Goal: Task Accomplishment & Management: Use online tool/utility

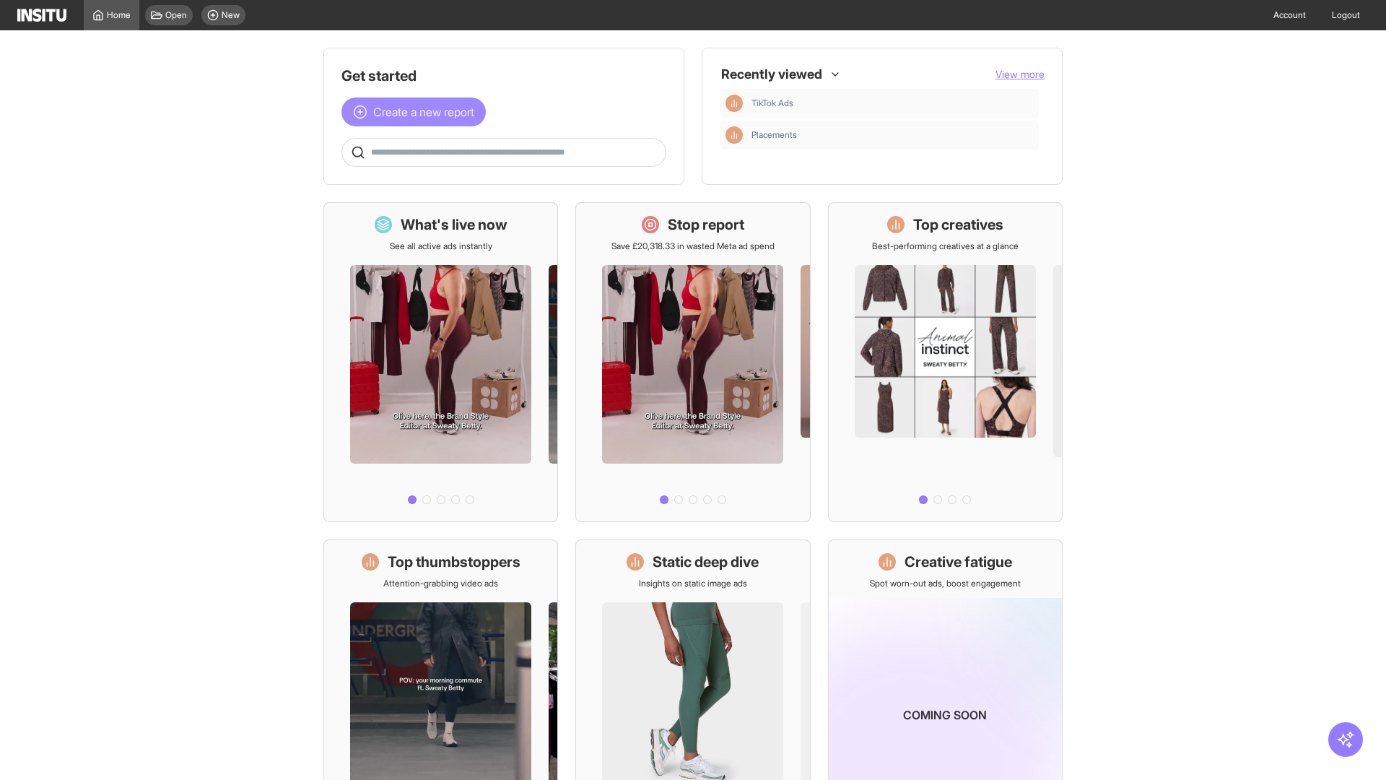
click at [417, 112] on span "Create a new report" at bounding box center [423, 111] width 101 height 17
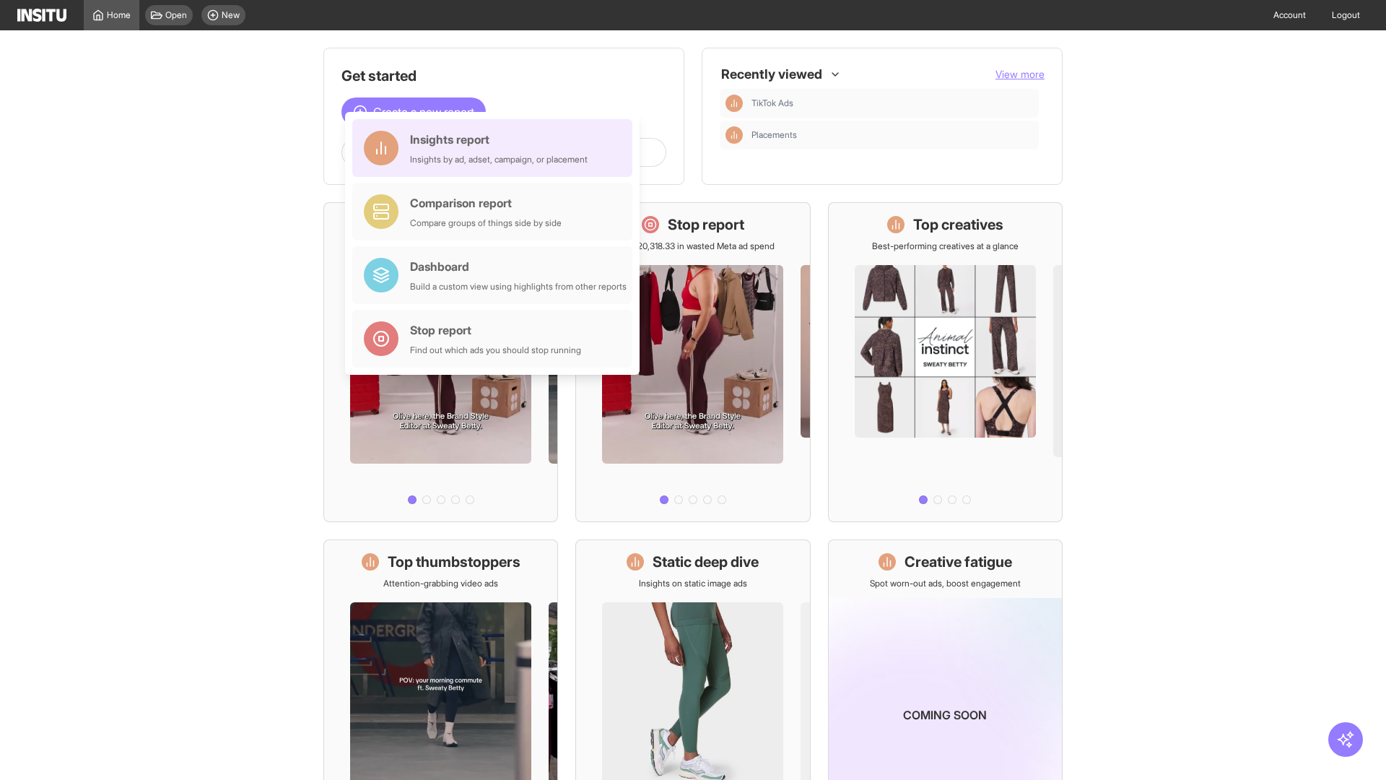
click at [496, 148] on div "Insights report Insights by ad, adset, campaign, or placement" at bounding box center [499, 148] width 178 height 35
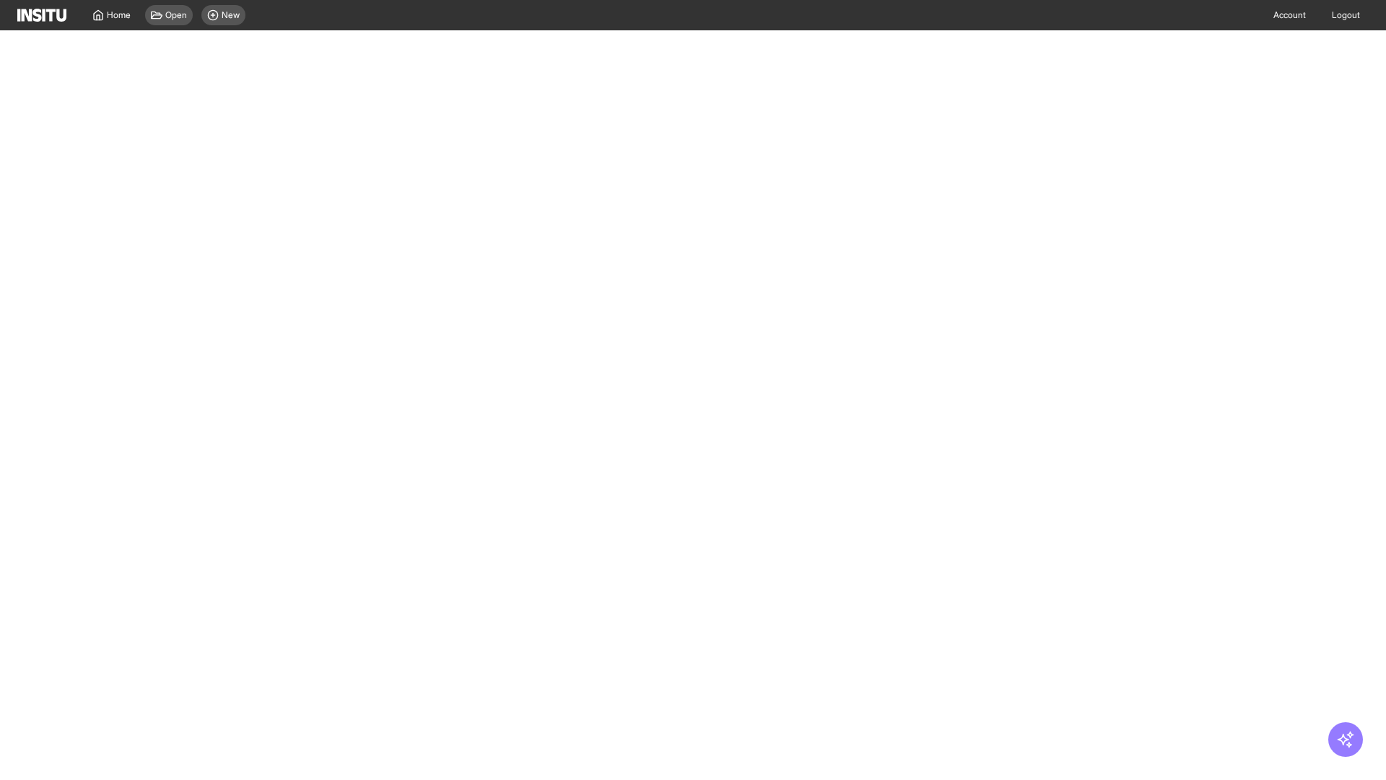
select select "**"
